Goal: Information Seeking & Learning: Learn about a topic

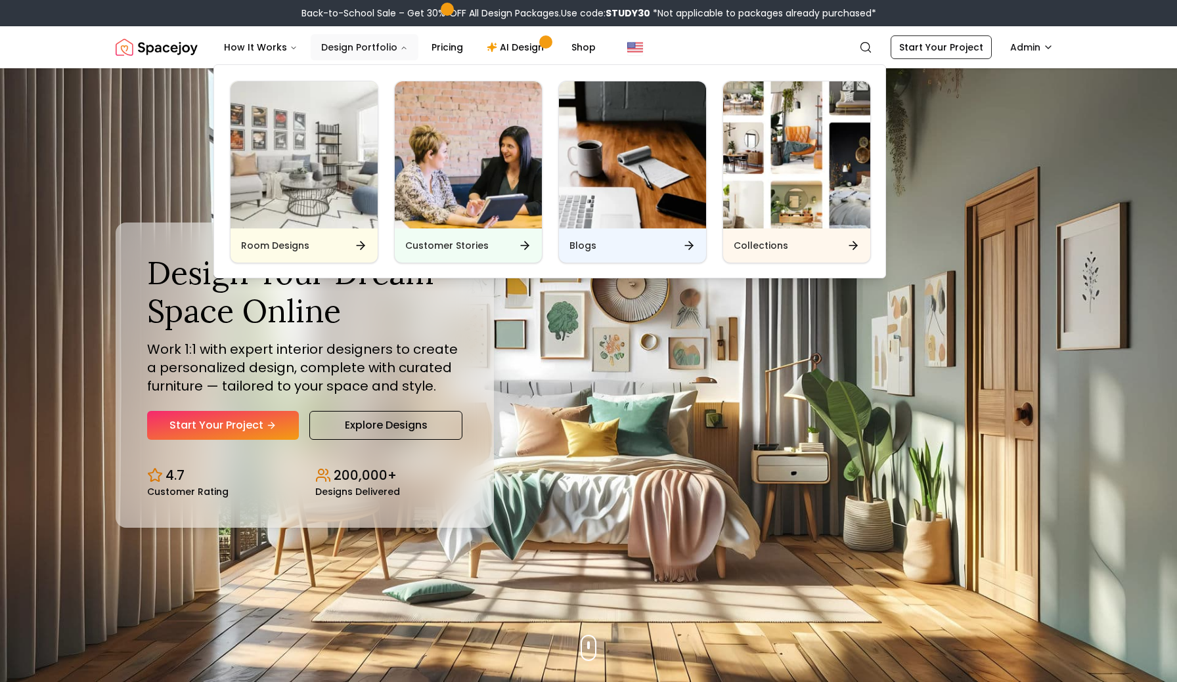
click at [400, 45] on icon "Main" at bounding box center [404, 48] width 8 height 8
click at [400, 47] on icon "Main" at bounding box center [404, 48] width 8 height 8
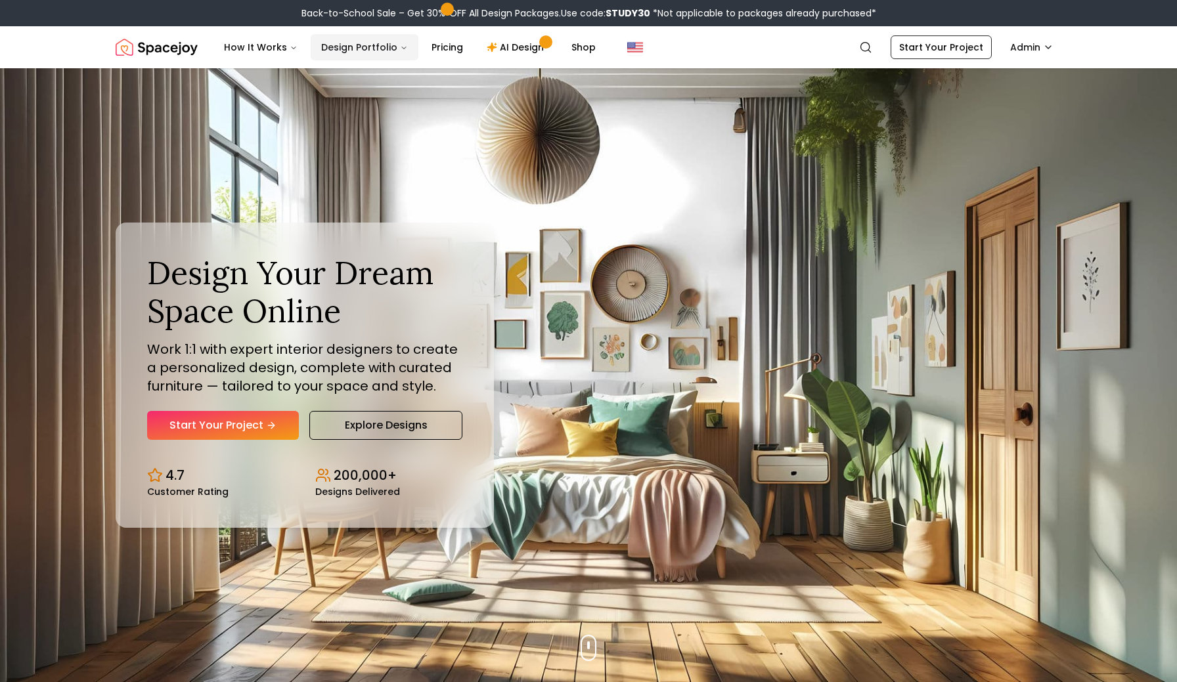
click at [402, 47] on icon "Main" at bounding box center [404, 48] width 4 height 2
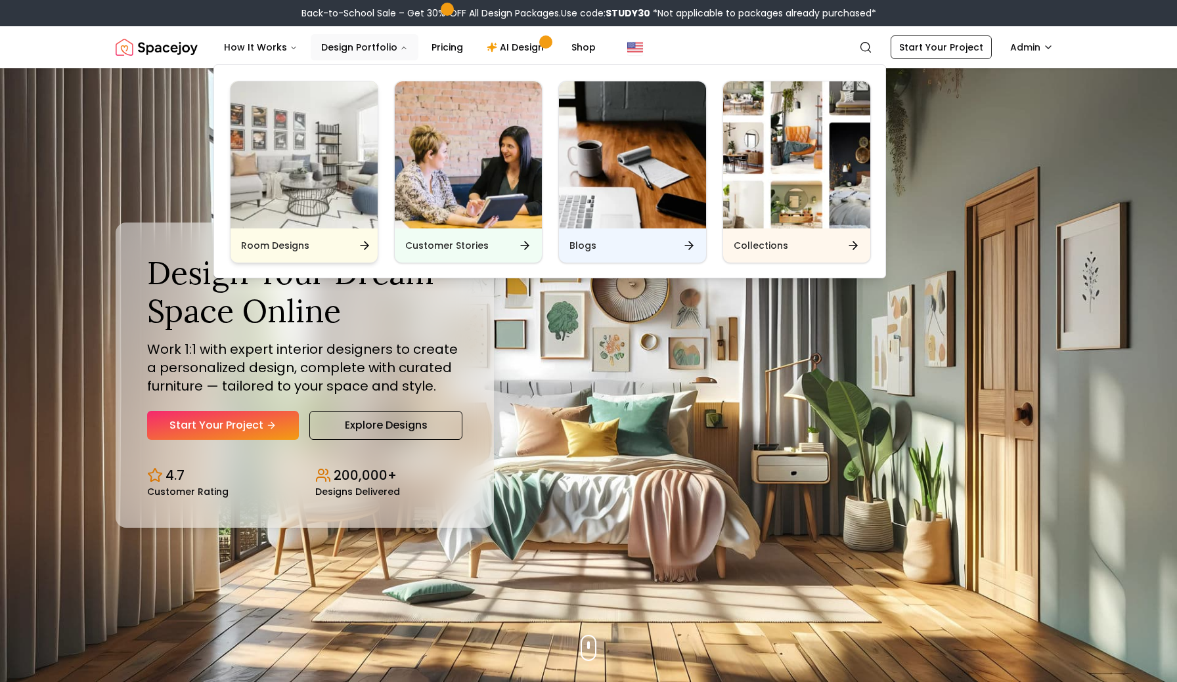
click at [303, 201] on img "Main" at bounding box center [303, 154] width 147 height 147
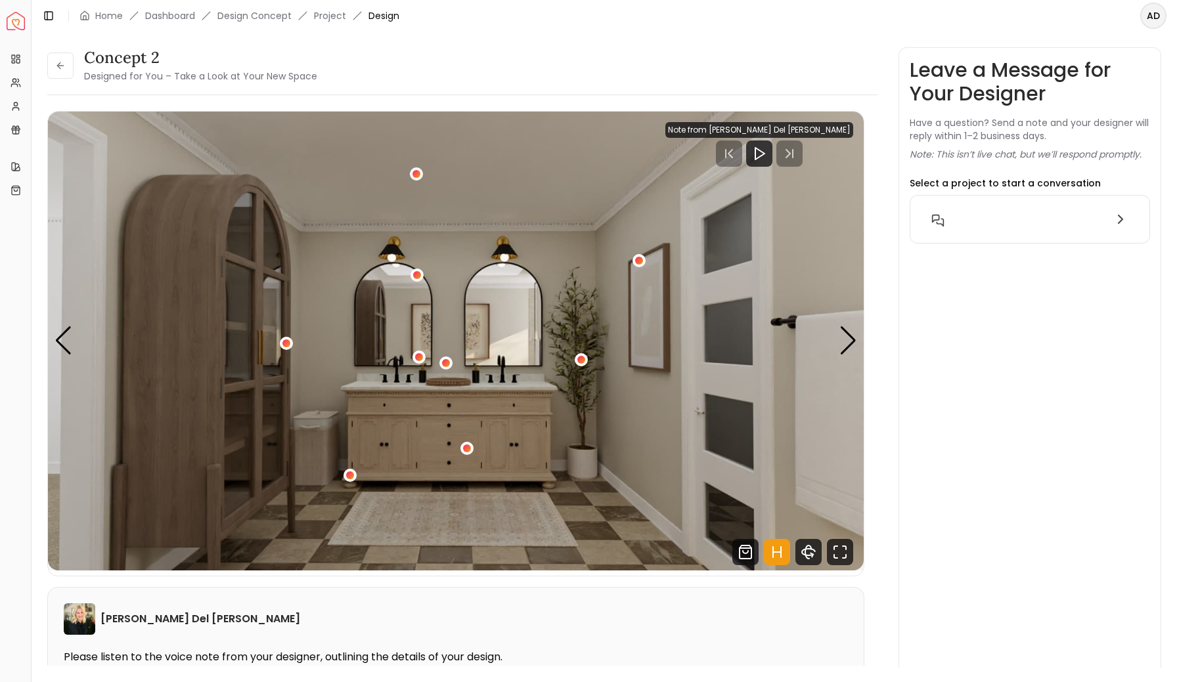
scroll to position [1237, 0]
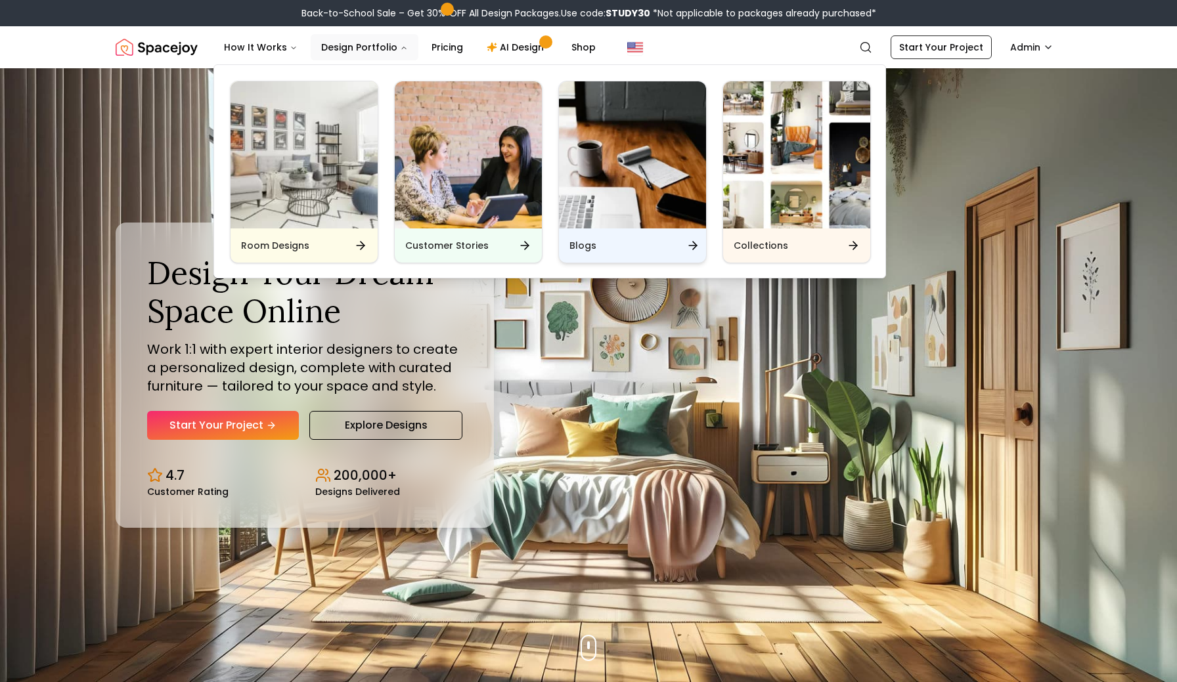
click at [600, 177] on img "Main" at bounding box center [632, 154] width 147 height 147
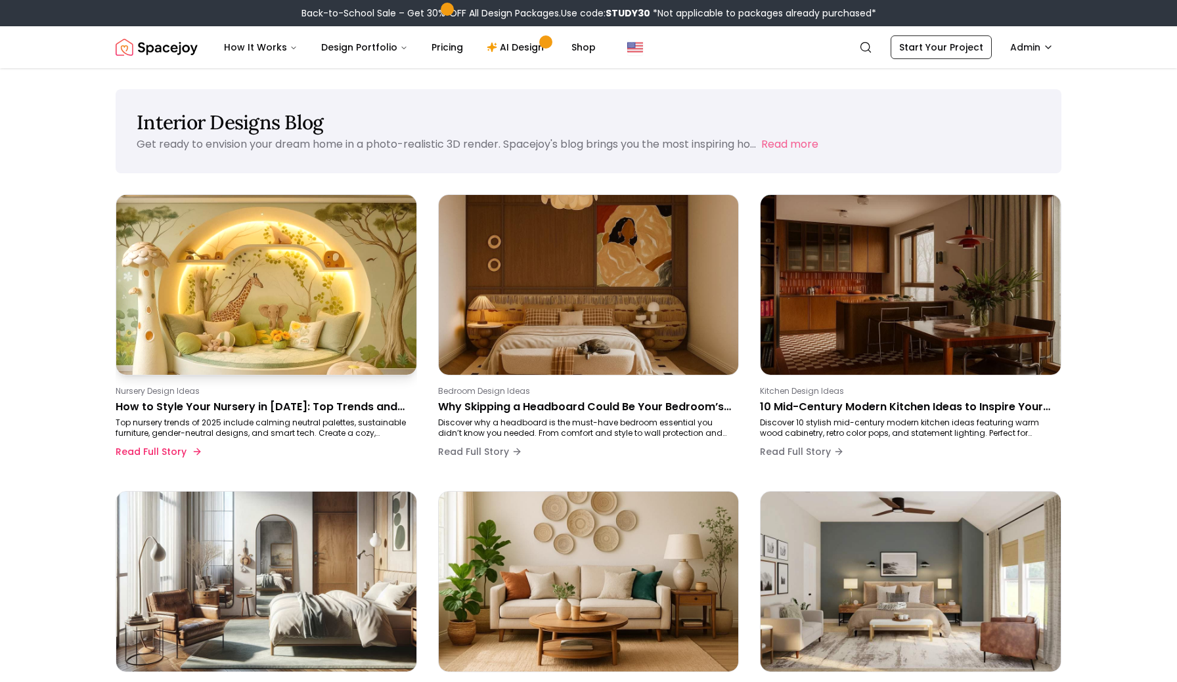
click at [267, 406] on p "How to Style Your Nursery in [DATE]: Top Trends and Tips" at bounding box center [264, 407] width 296 height 16
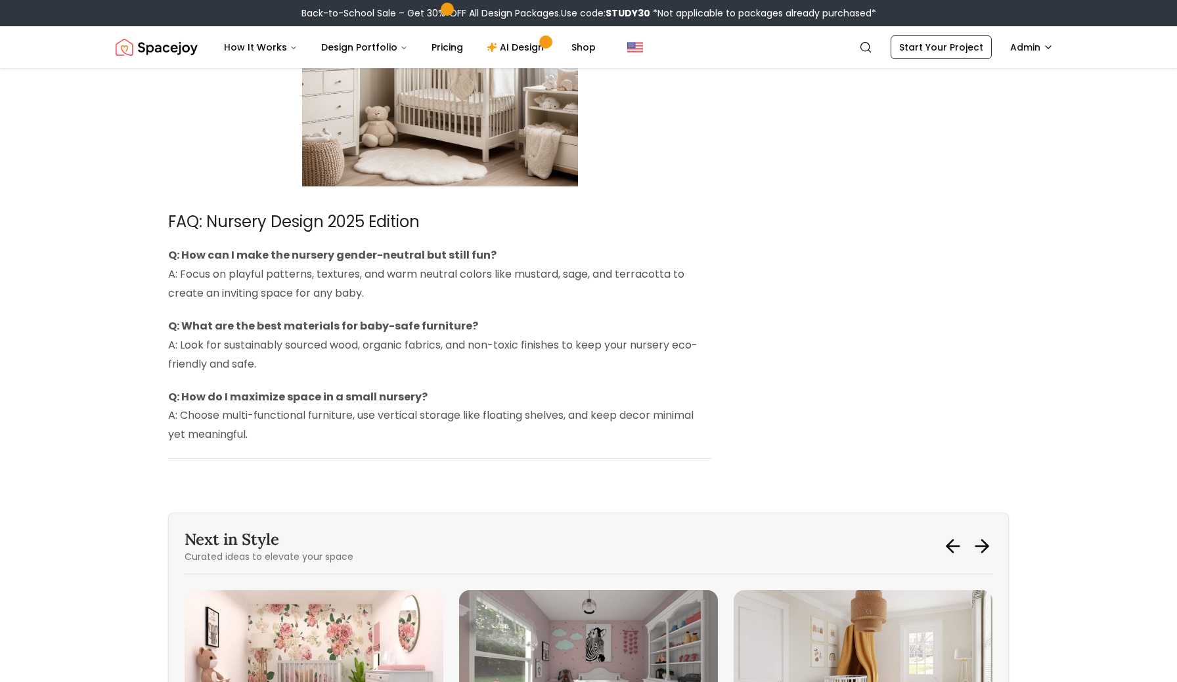
scroll to position [4674, 0]
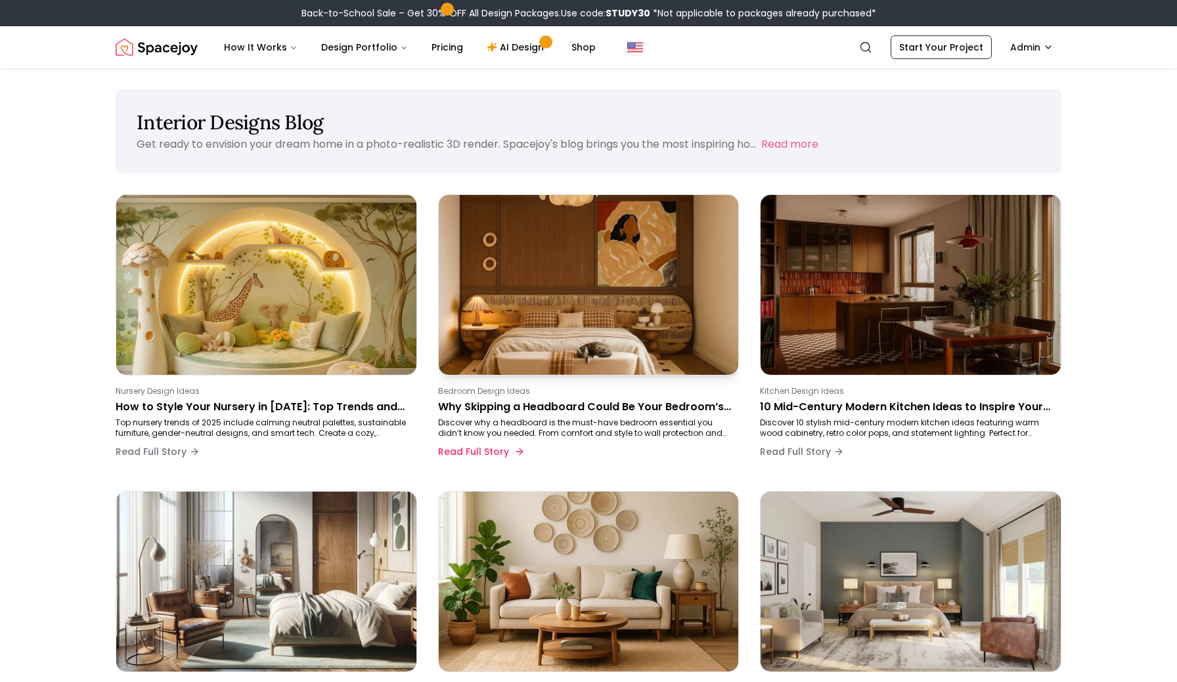
click at [506, 289] on img at bounding box center [588, 284] width 315 height 189
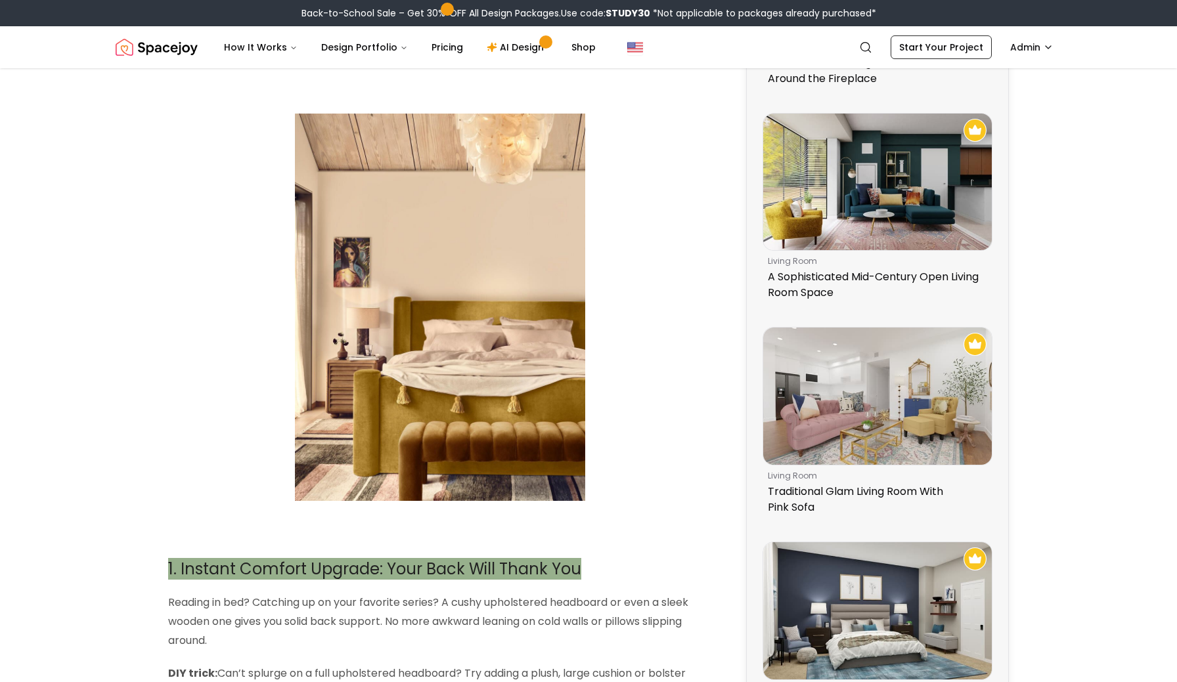
scroll to position [389, 0]
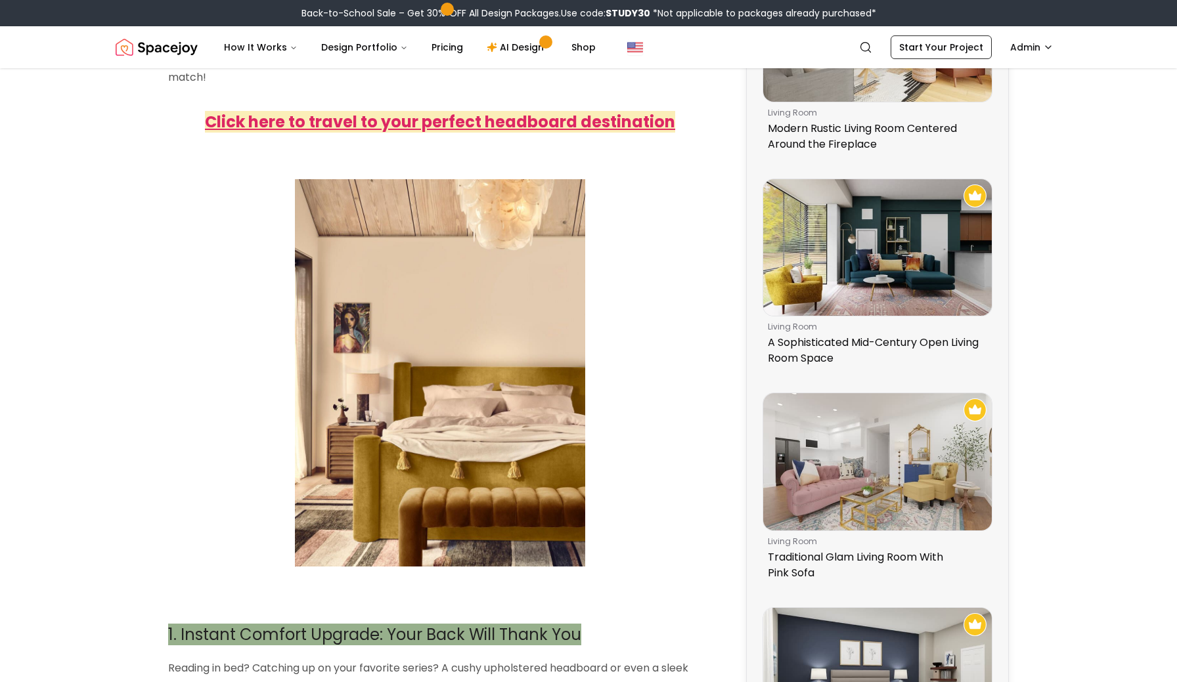
click at [294, 128] on strong "Click here to travel to your perfect headboard destination" at bounding box center [440, 122] width 470 height 22
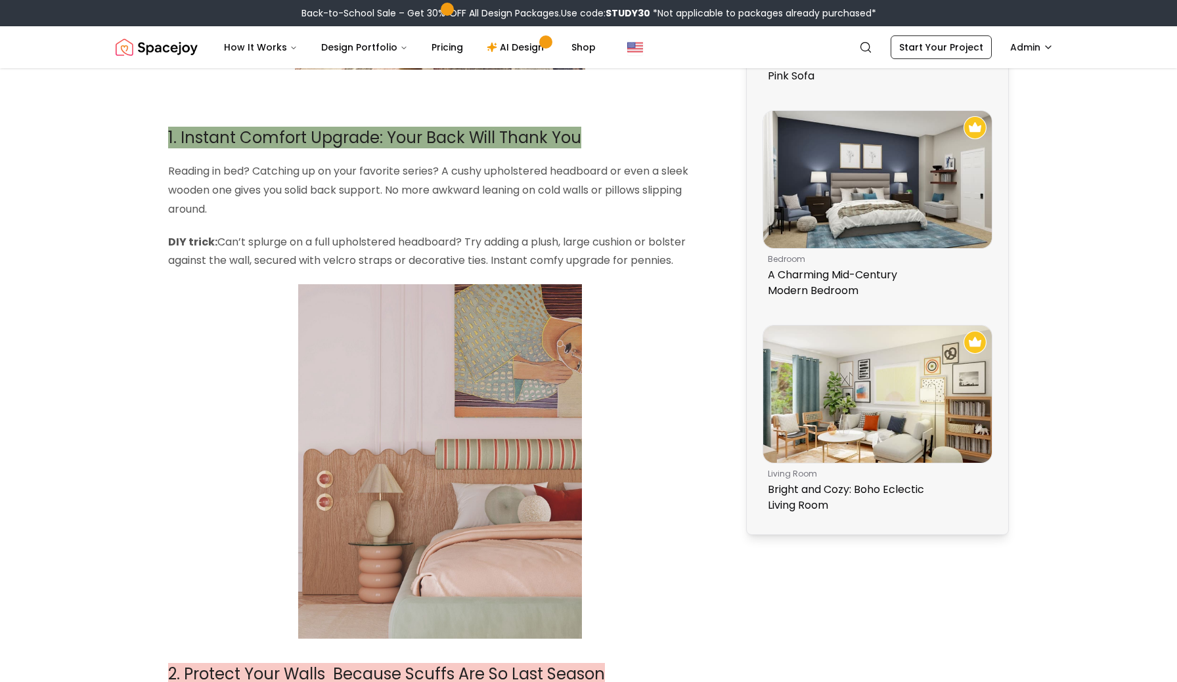
scroll to position [903, 0]
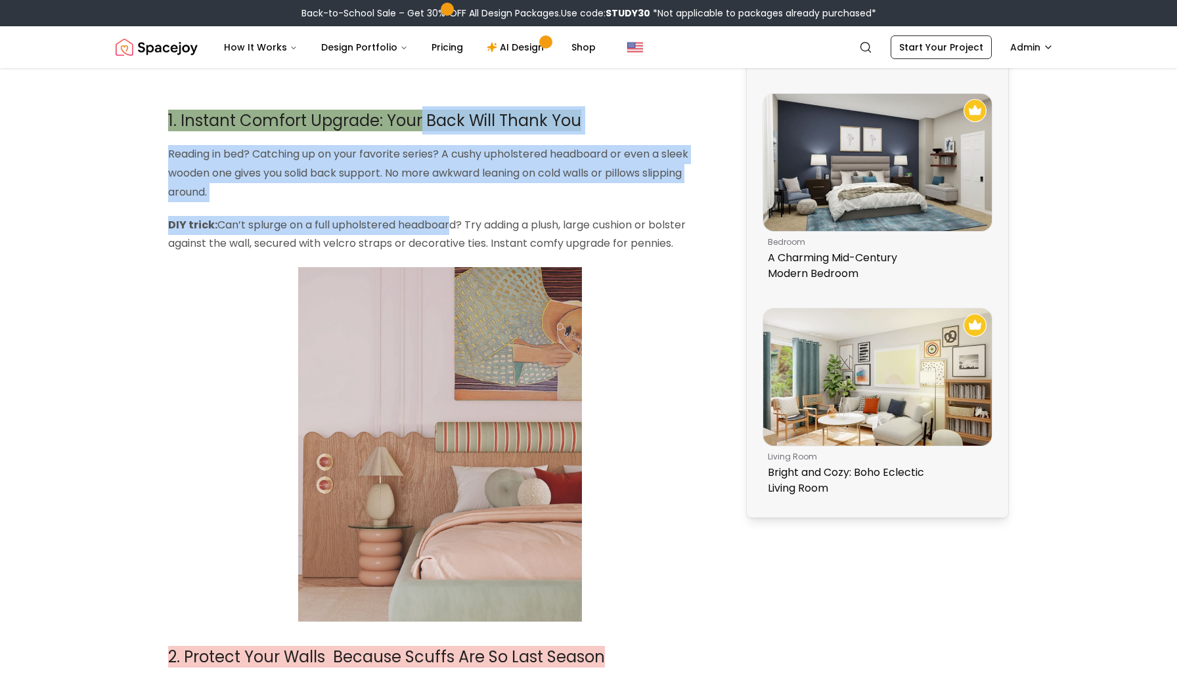
drag, startPoint x: 418, startPoint y: 130, endPoint x: 429, endPoint y: 239, distance: 109.6
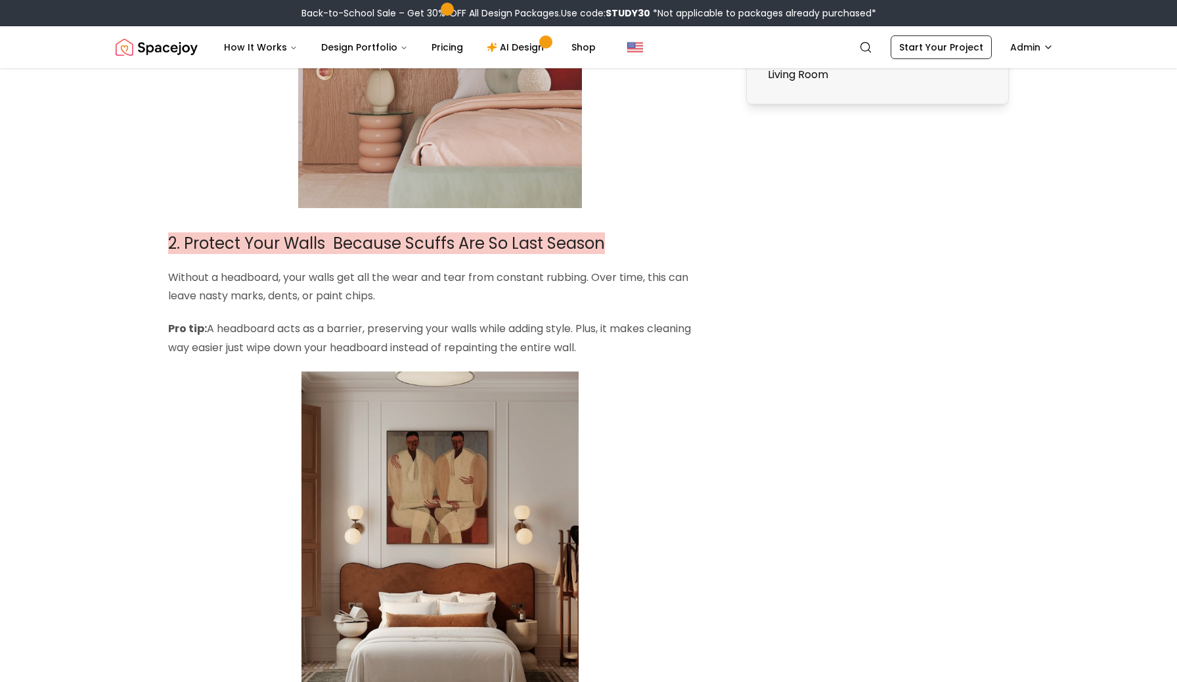
scroll to position [1344, 0]
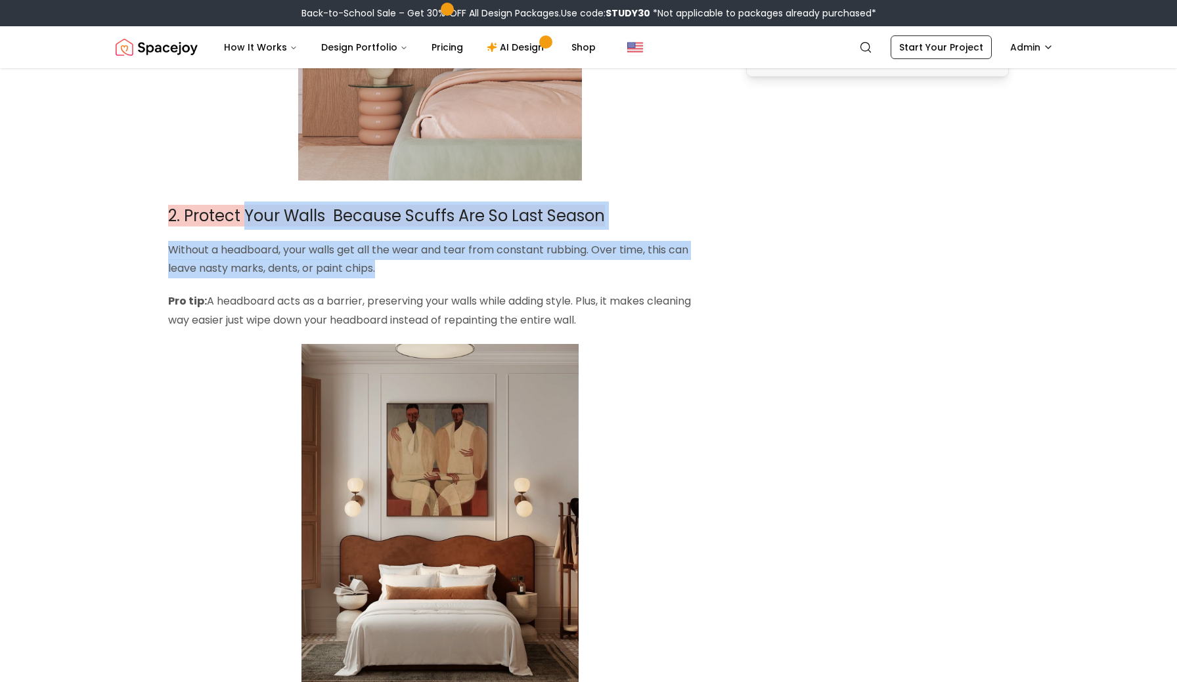
drag, startPoint x: 244, startPoint y: 210, endPoint x: 256, endPoint y: 282, distance: 72.7
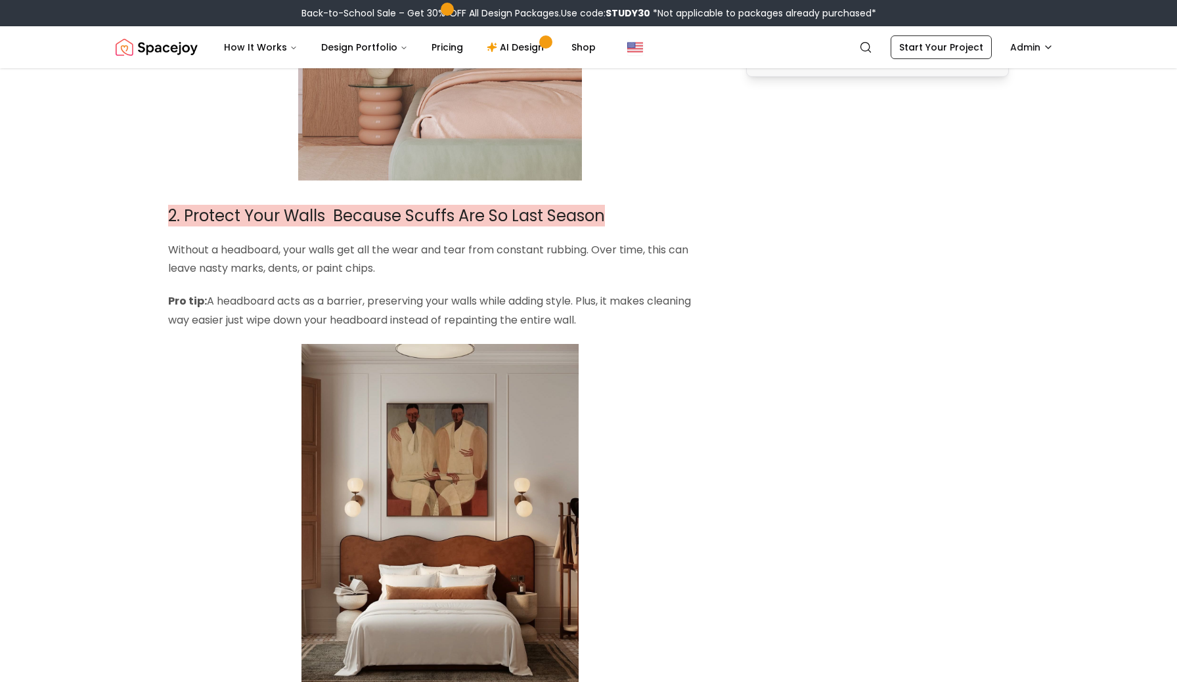
click at [238, 311] on p "Pro tip: A headboard acts as a barrier, preserving your walls while adding styl…" at bounding box center [440, 311] width 544 height 38
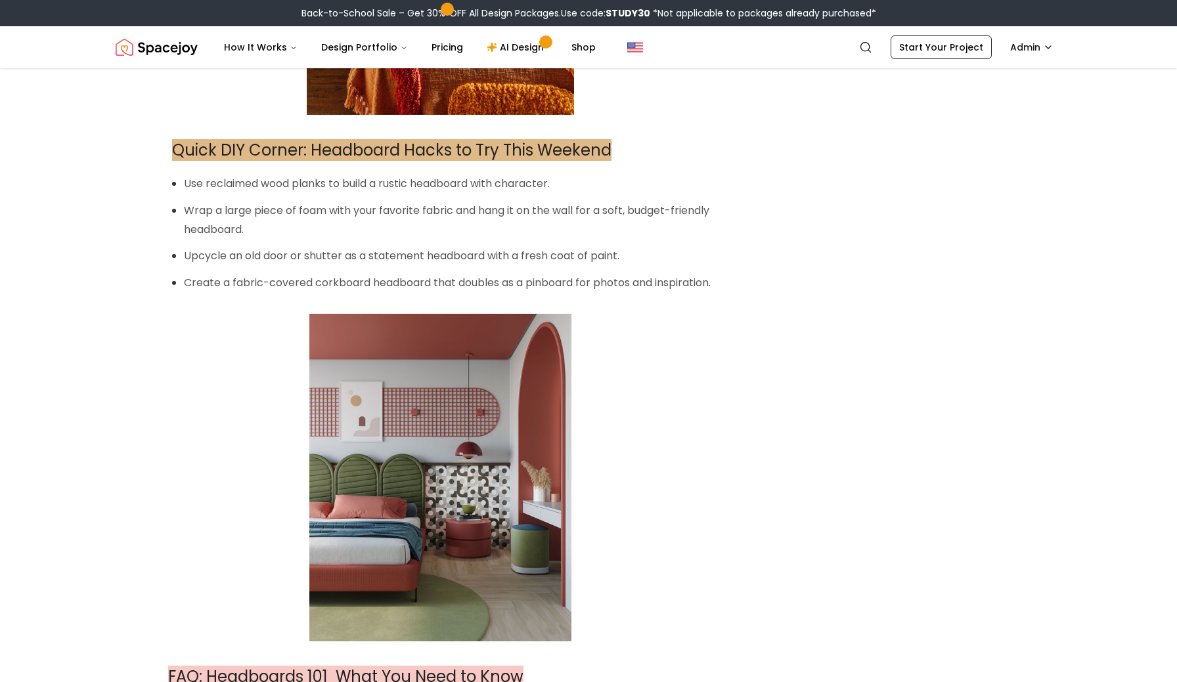
scroll to position [3900, 0]
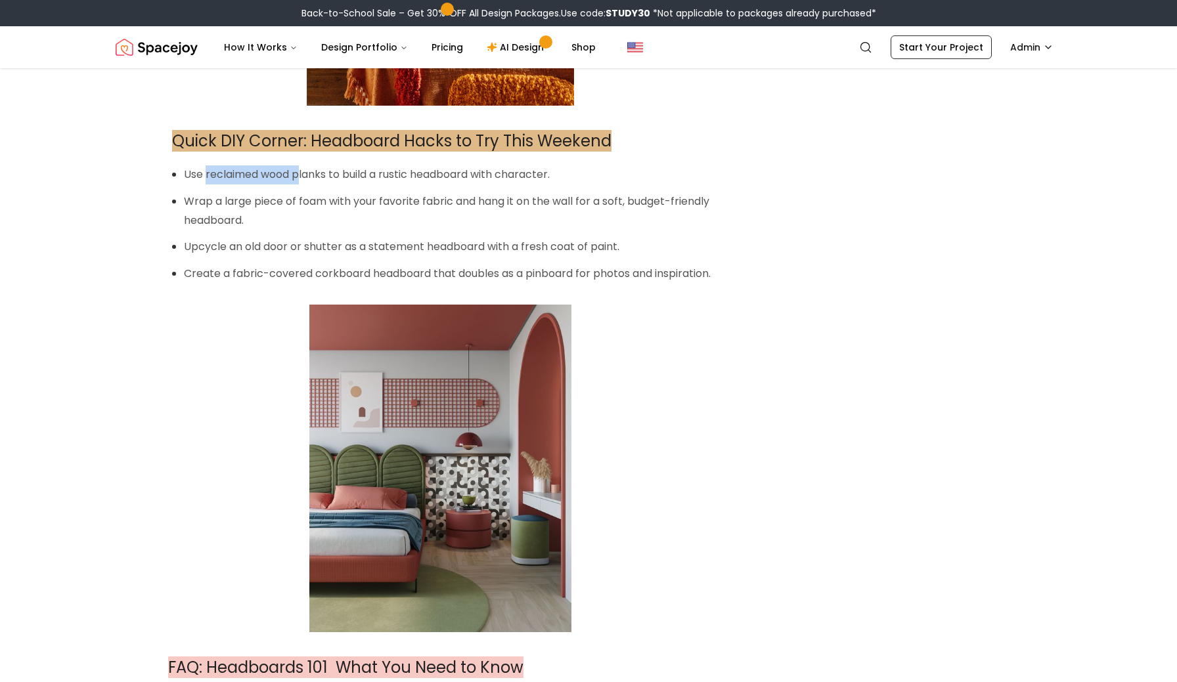
drag, startPoint x: 205, startPoint y: 177, endPoint x: 303, endPoint y: 177, distance: 97.8
click at [303, 177] on p "Use reclaimed wood planks to build a rustic headboard with character." at bounding box center [448, 174] width 528 height 19
click at [325, 178] on p "Use reclaimed wood planks to build a rustic headboard with character." at bounding box center [448, 174] width 528 height 19
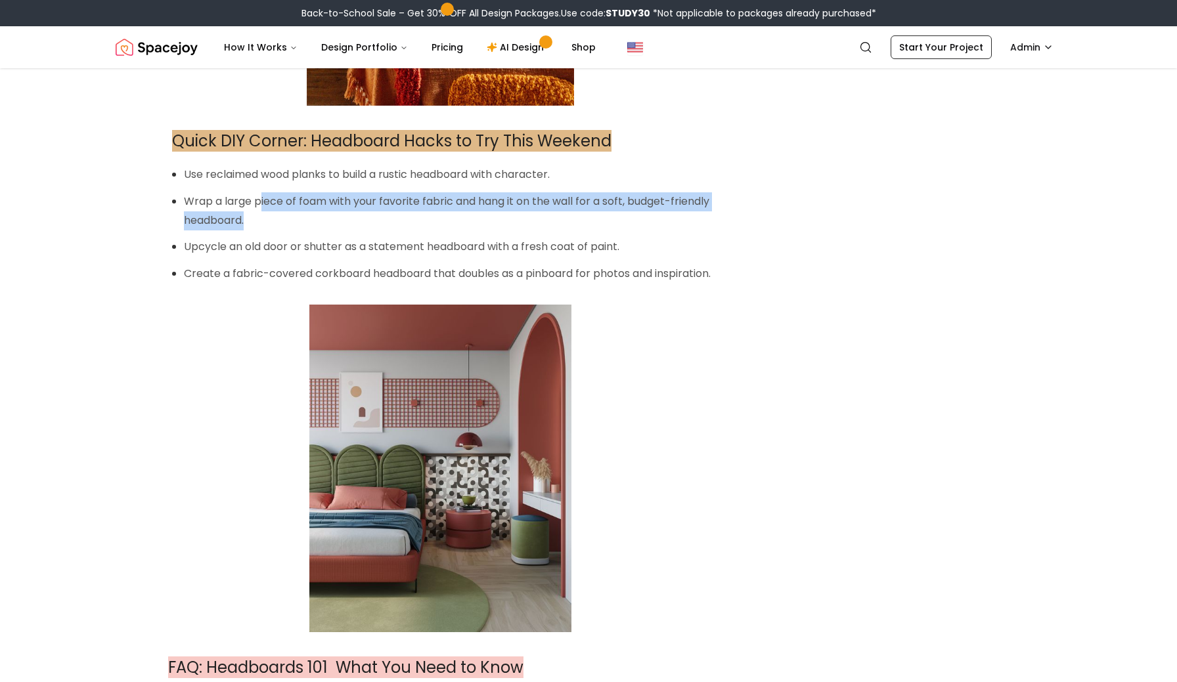
drag, startPoint x: 261, startPoint y: 198, endPoint x: 309, endPoint y: 215, distance: 51.1
click at [309, 215] on p "Wrap a large piece of foam with your favorite fabric and hang it on the wall fo…" at bounding box center [448, 211] width 528 height 38
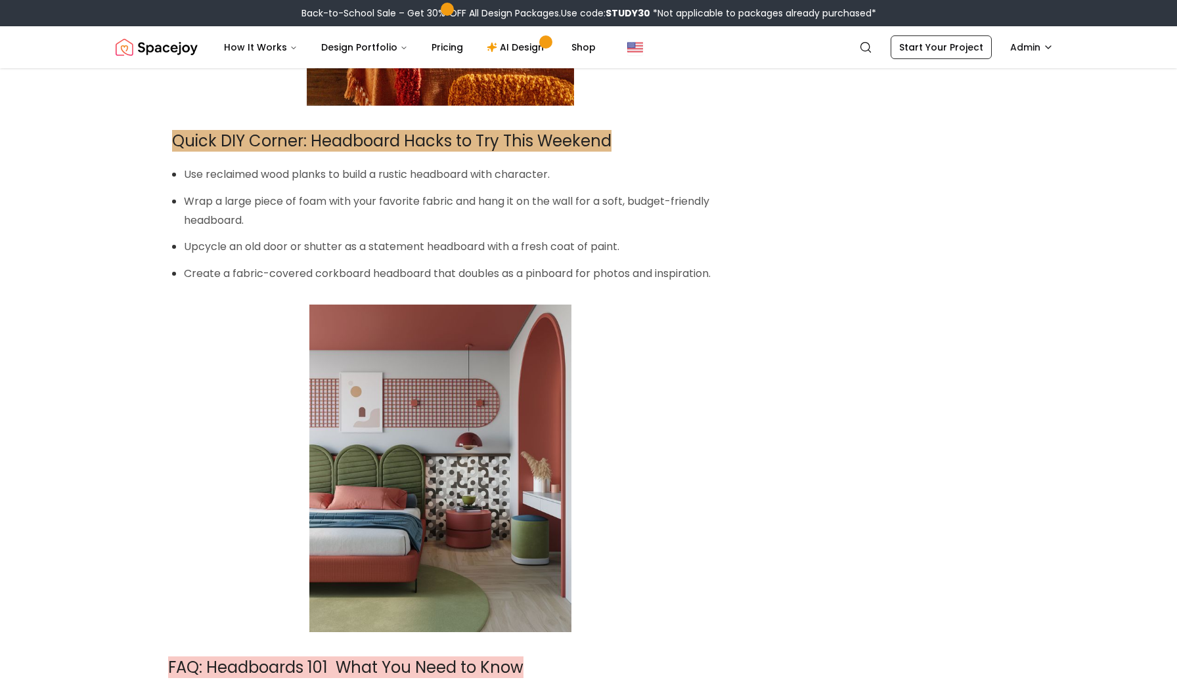
click at [310, 234] on ul "Use reclaimed wood planks to build a rustic headboard with character. Wrap a la…" at bounding box center [448, 224] width 528 height 118
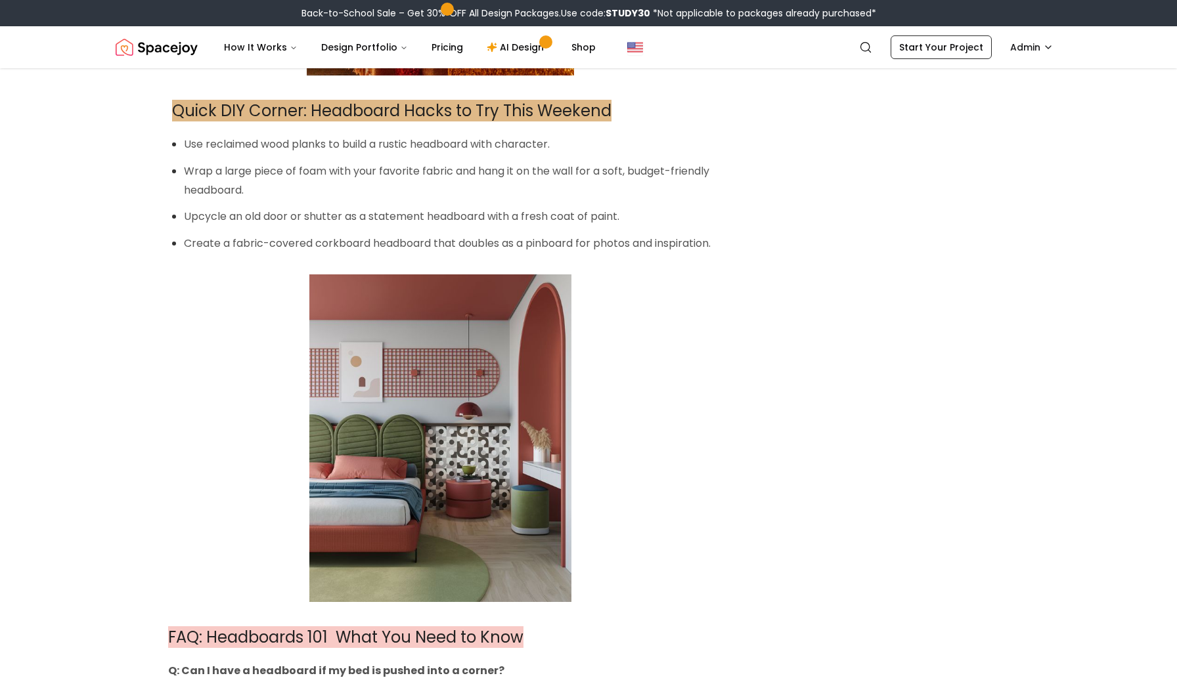
scroll to position [3934, 0]
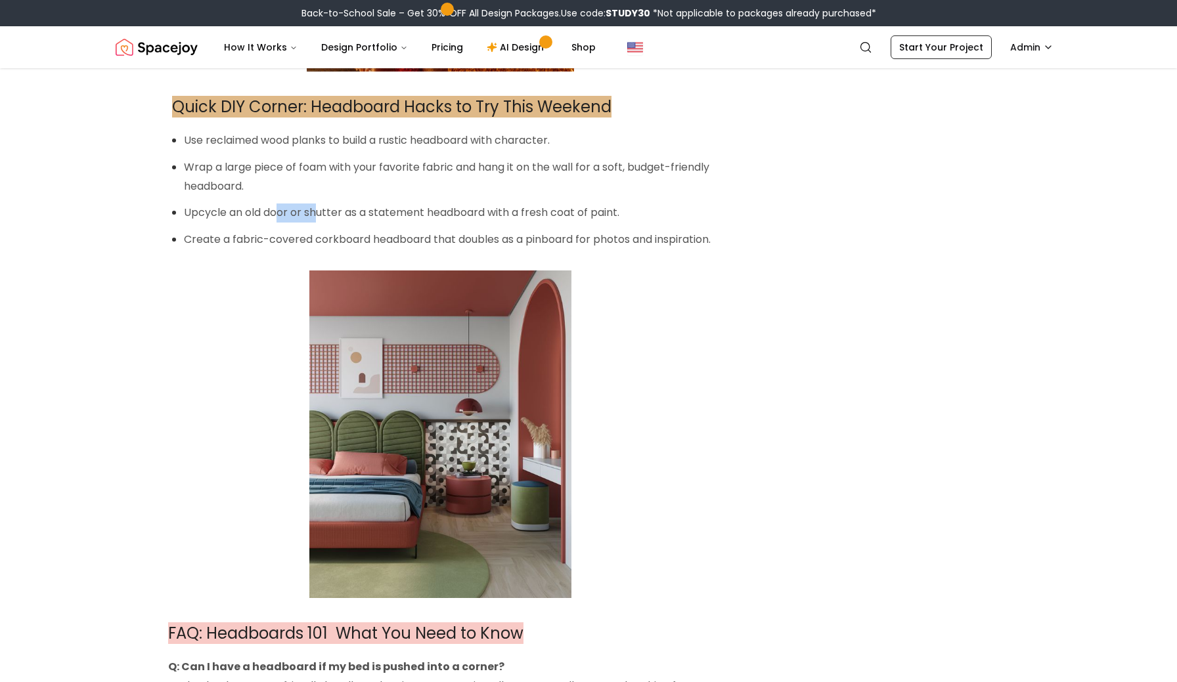
drag, startPoint x: 278, startPoint y: 215, endPoint x: 325, endPoint y: 215, distance: 46.6
click at [325, 215] on p "Upcycle an old door or shutter as a statement headboard with a fresh coat of pa…" at bounding box center [448, 213] width 528 height 19
drag, startPoint x: 251, startPoint y: 235, endPoint x: 283, endPoint y: 234, distance: 32.2
click at [283, 234] on p "Create a fabric-covered corkboard headboard that doubles as a pinboard for phot…" at bounding box center [448, 239] width 528 height 19
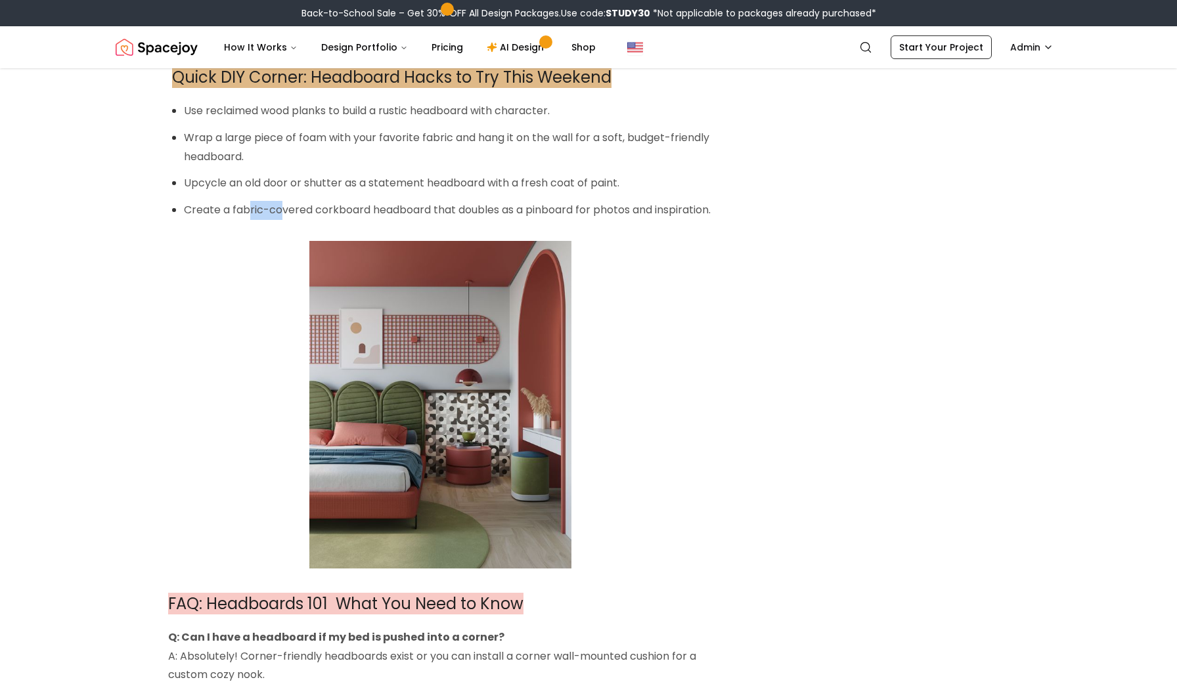
scroll to position [3968, 0]
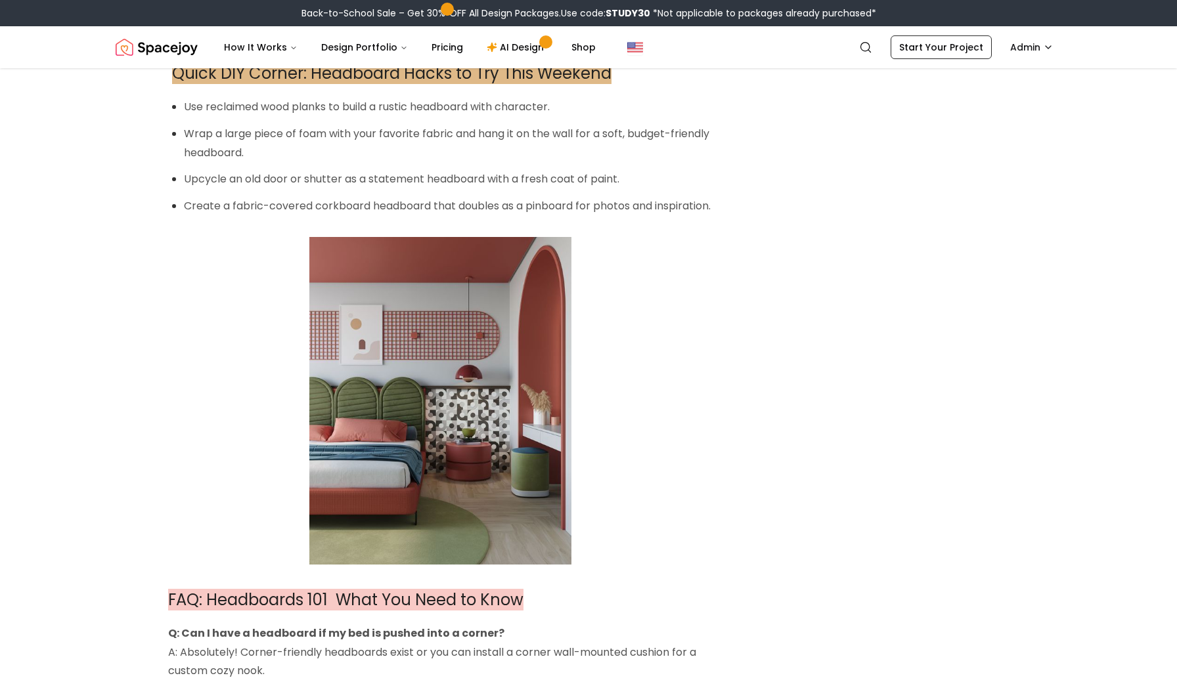
click at [243, 259] on p at bounding box center [440, 401] width 544 height 328
drag, startPoint x: 211, startPoint y: 182, endPoint x: 266, endPoint y: 181, distance: 54.5
click at [266, 181] on p "Upcycle an old door or shutter as a statement headboard with a fresh coat of pa…" at bounding box center [448, 179] width 528 height 19
drag, startPoint x: 288, startPoint y: 181, endPoint x: 320, endPoint y: 181, distance: 32.2
click at [320, 181] on p "Upcycle an old door or shutter as a statement headboard with a fresh coat of pa…" at bounding box center [448, 179] width 528 height 19
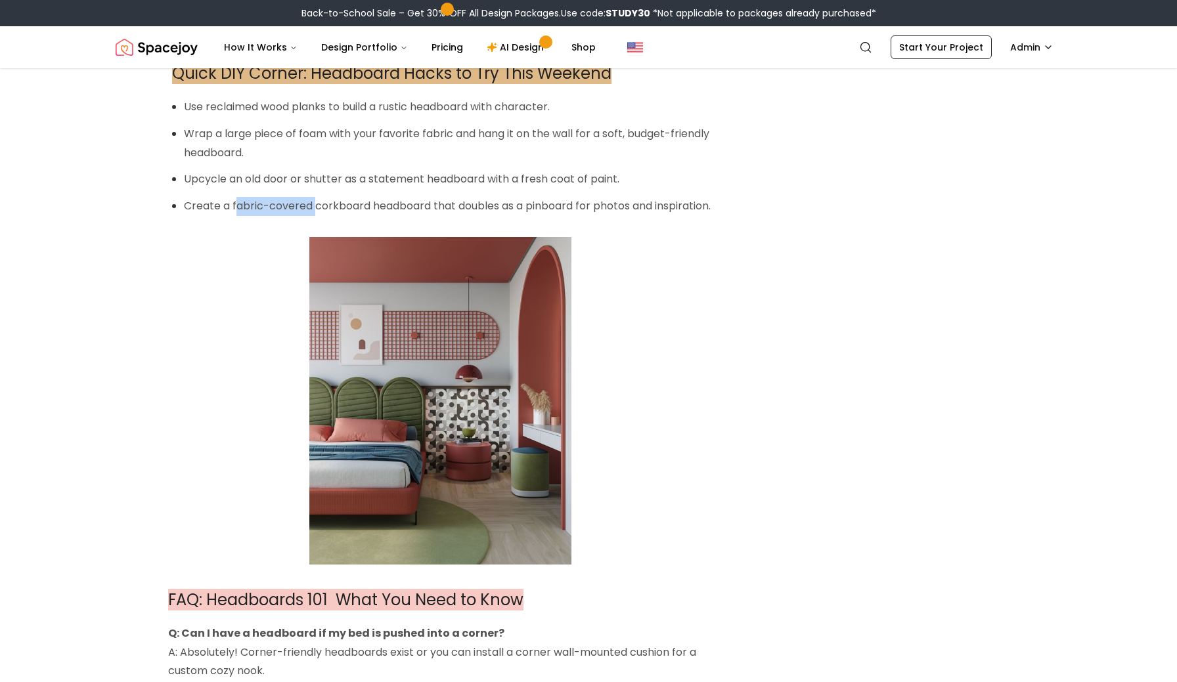
drag, startPoint x: 238, startPoint y: 207, endPoint x: 313, endPoint y: 207, distance: 74.9
click at [313, 207] on p "Create a fabric-covered corkboard headboard that doubles as a pinboard for phot…" at bounding box center [448, 206] width 528 height 19
drag, startPoint x: 342, startPoint y: 207, endPoint x: 368, endPoint y: 207, distance: 26.3
click at [368, 207] on p "Create a fabric-covered corkboard headboard that doubles as a pinboard for phot…" at bounding box center [448, 206] width 528 height 19
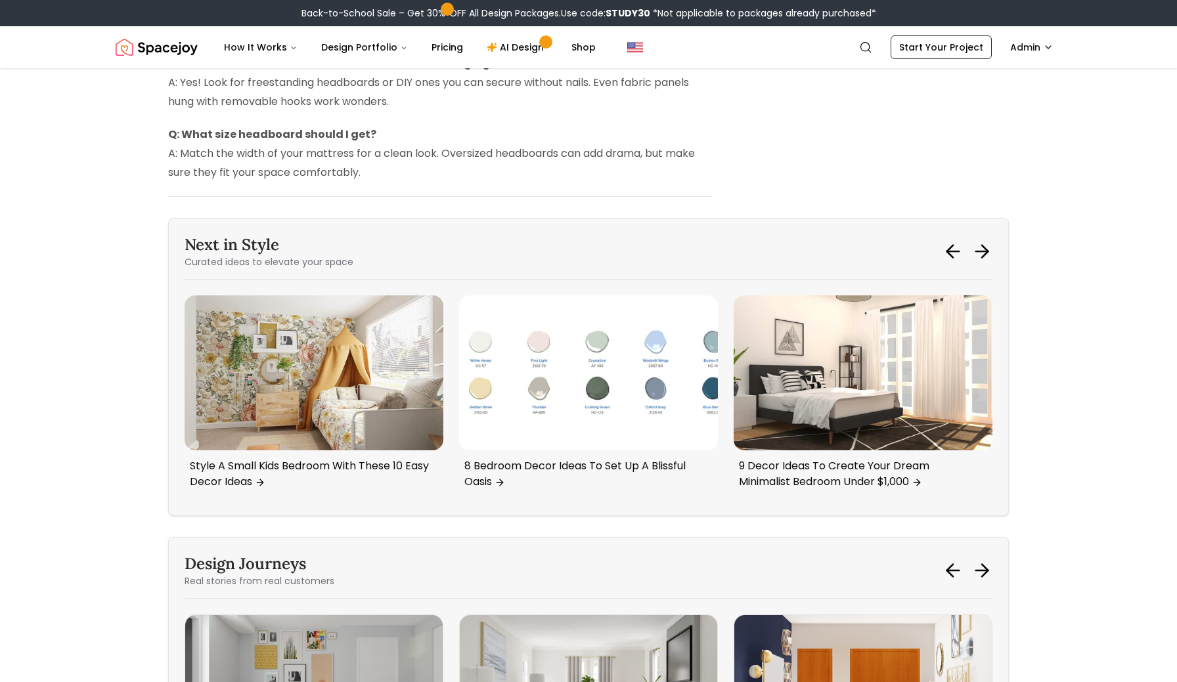
scroll to position [4609, 0]
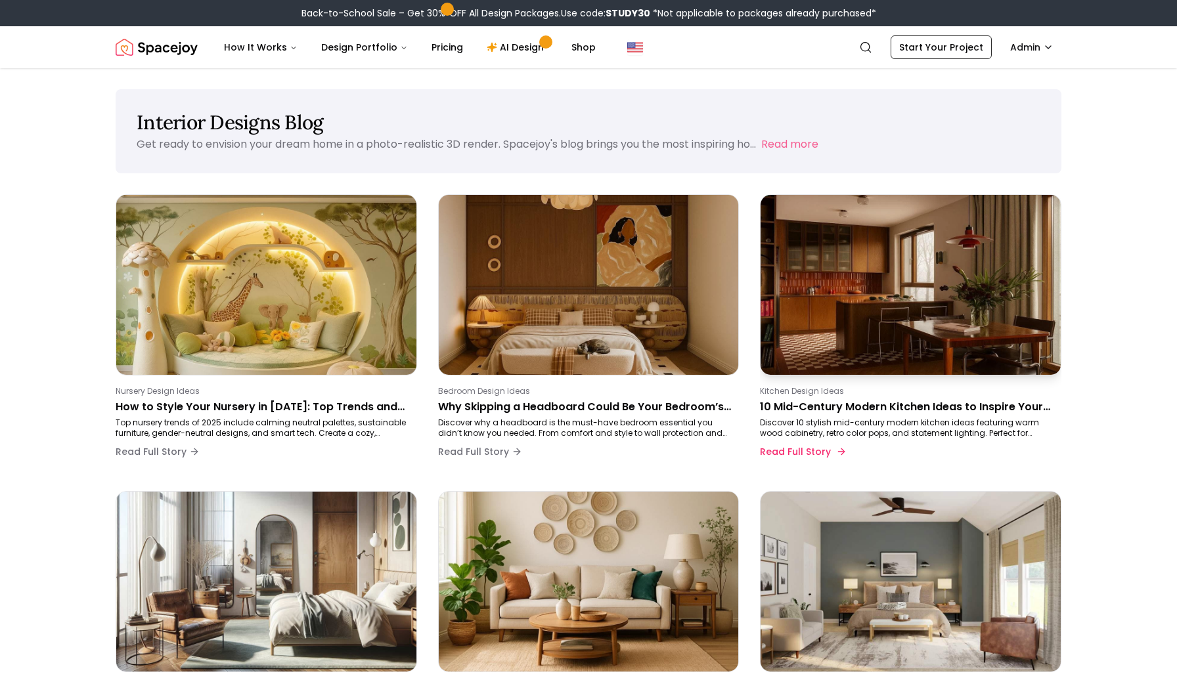
click at [841, 405] on p "10 Mid-Century Modern Kitchen Ideas to Inspire Your Next Makeover" at bounding box center [908, 407] width 296 height 16
